Goal: Information Seeking & Learning: Learn about a topic

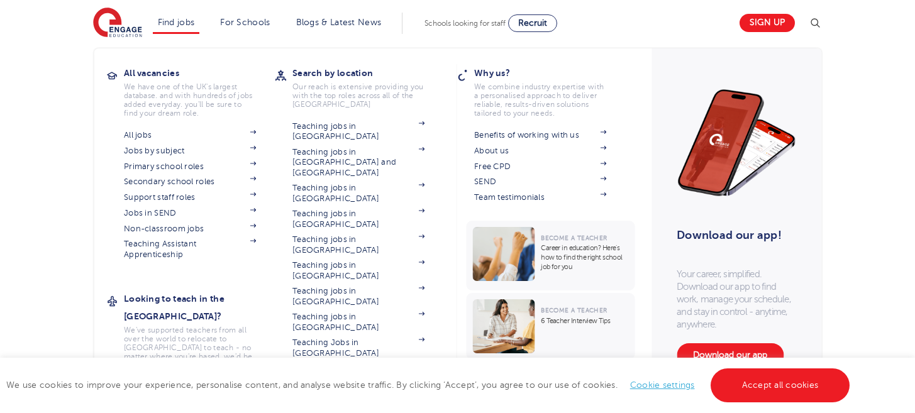
click at [185, 22] on link "Find jobs" at bounding box center [176, 22] width 37 height 9
click at [311, 260] on link "Teaching jobs in [GEOGRAPHIC_DATA]" at bounding box center [358, 270] width 132 height 21
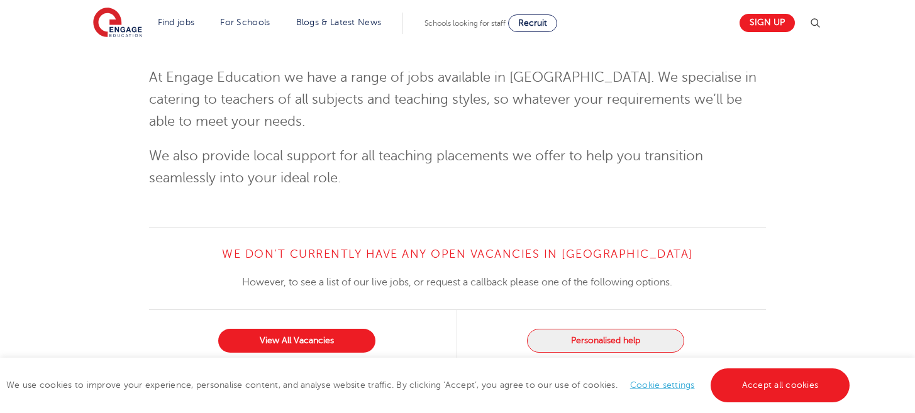
scroll to position [1587, 0]
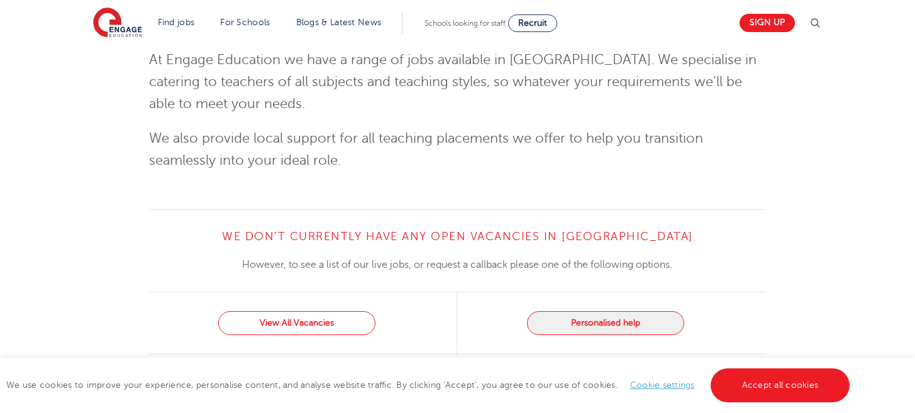
click at [316, 321] on link "View All Vacancies" at bounding box center [296, 323] width 157 height 24
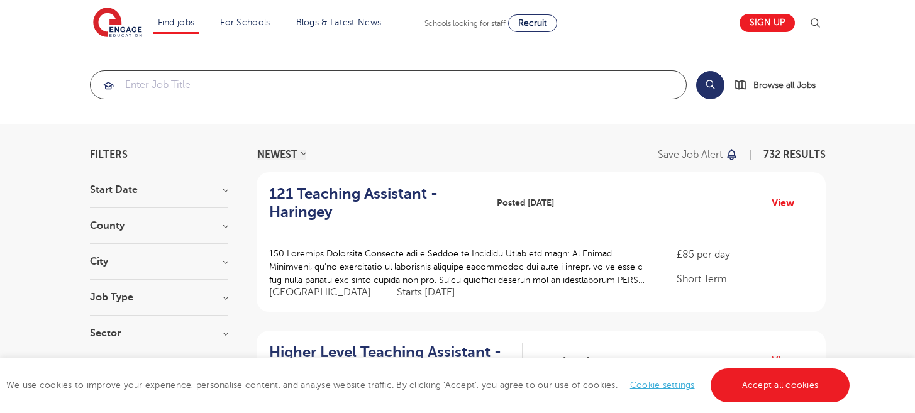
click at [132, 86] on input "search" at bounding box center [388, 85] width 595 height 28
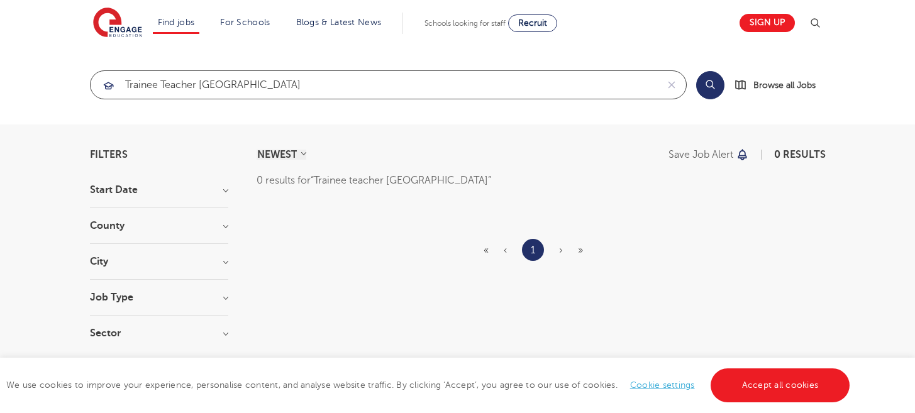
type input "Trainee teacher hampshire"
click button "Submit" at bounding box center [0, 0] width 0 height 0
